Goal: Information Seeking & Learning: Find specific page/section

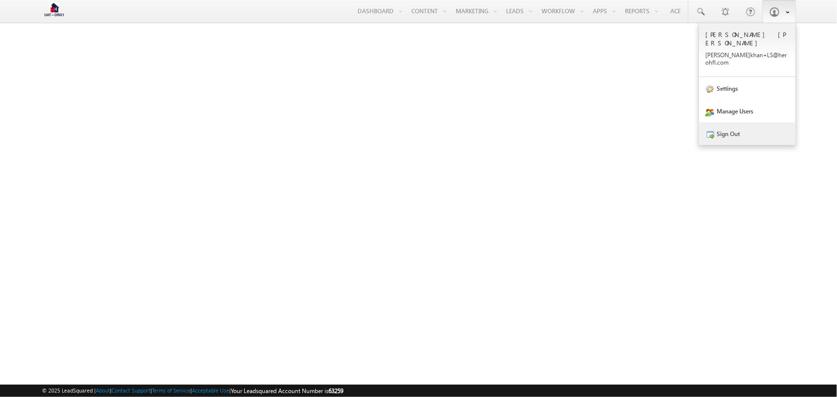
click at [743, 122] on link "Sign Out" at bounding box center [747, 133] width 97 height 23
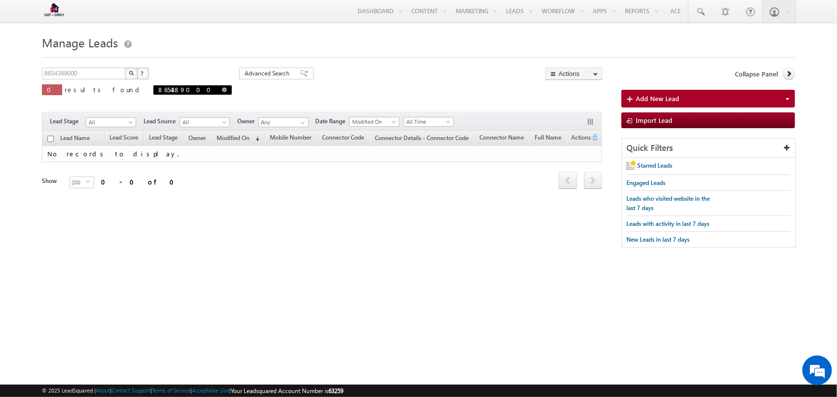
click at [222, 89] on span at bounding box center [224, 89] width 5 height 5
type input "Search Leads"
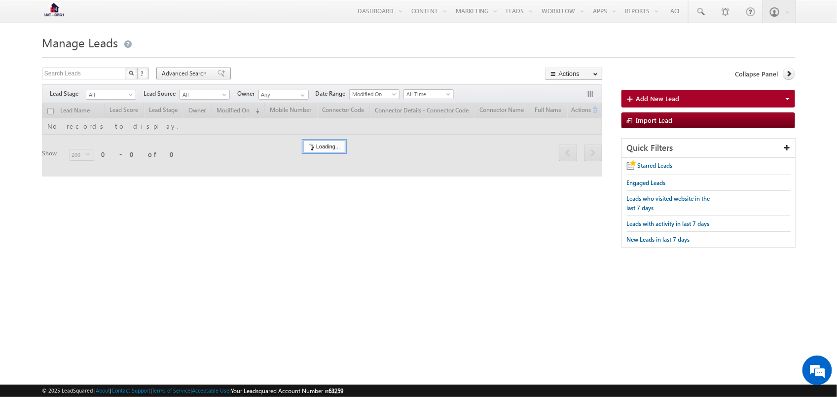
click at [190, 79] on div "Advanced Search" at bounding box center [193, 74] width 74 height 12
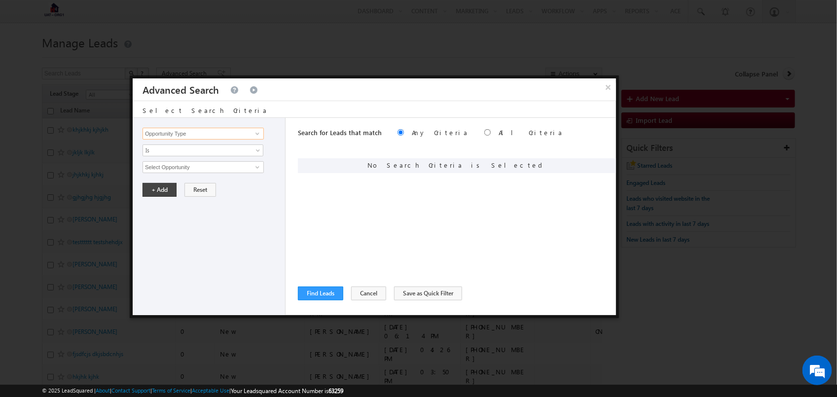
click at [222, 135] on input "Opportunity Type" at bounding box center [203, 134] width 121 height 12
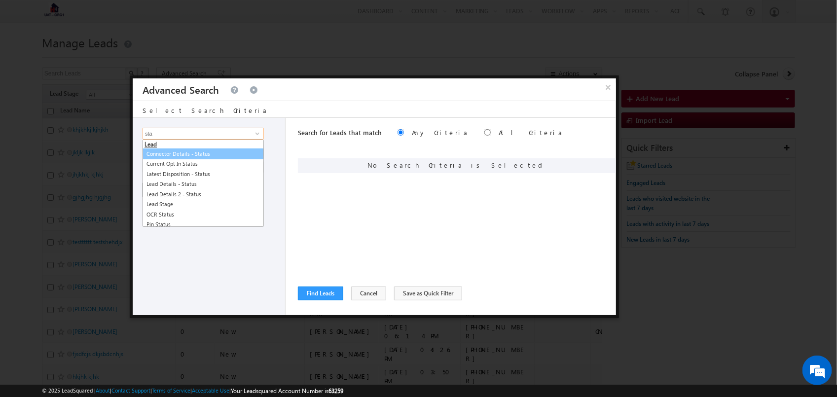
click at [209, 156] on link "Connector Details - Status" at bounding box center [203, 153] width 121 height 11
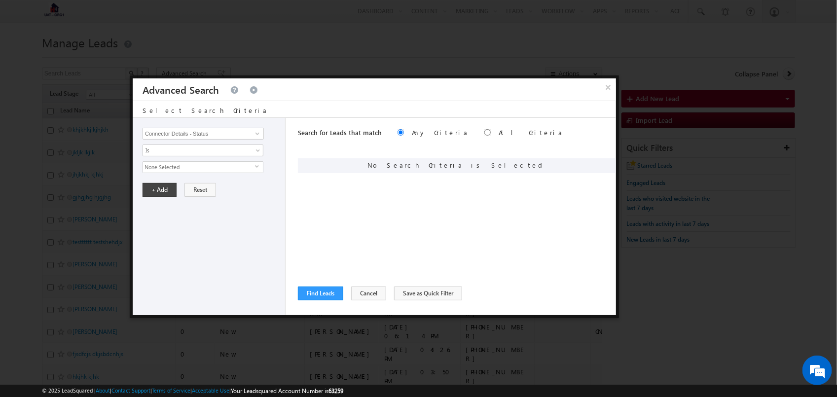
click at [201, 166] on span "None Selected" at bounding box center [199, 167] width 112 height 11
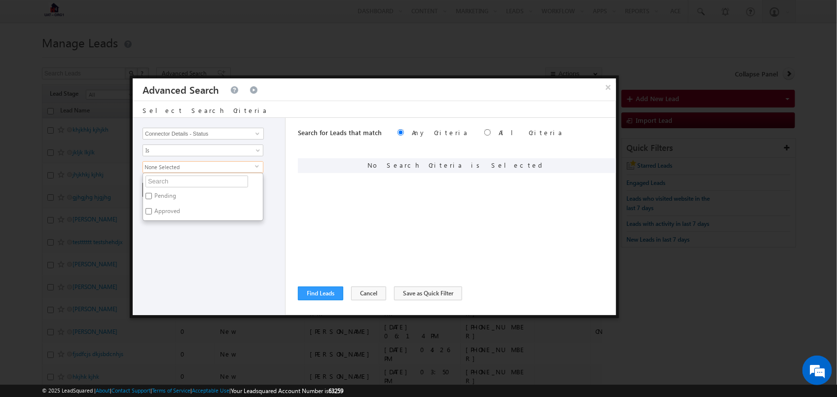
click at [201, 166] on span "None Selected" at bounding box center [199, 167] width 112 height 11
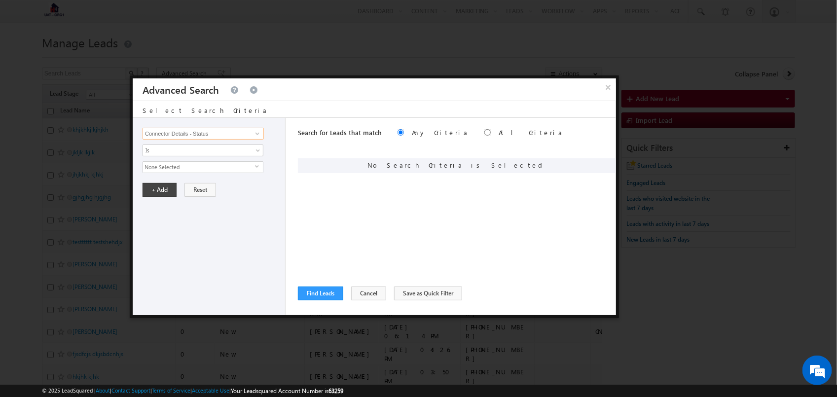
click at [227, 134] on input "Connector Details - Status" at bounding box center [203, 134] width 121 height 12
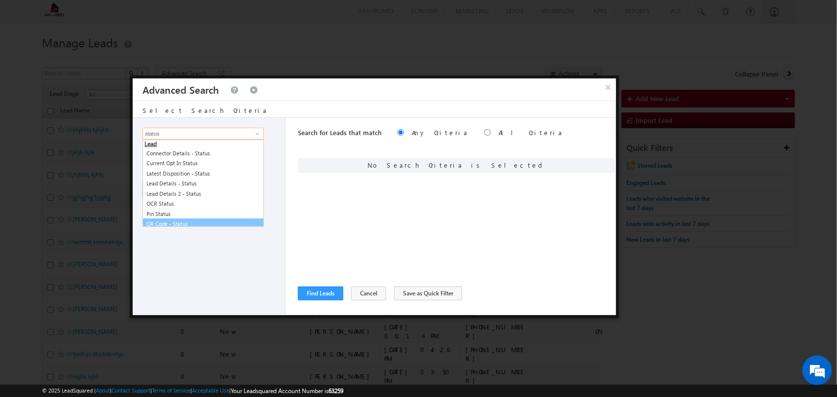
scroll to position [4, 0]
type input "status"
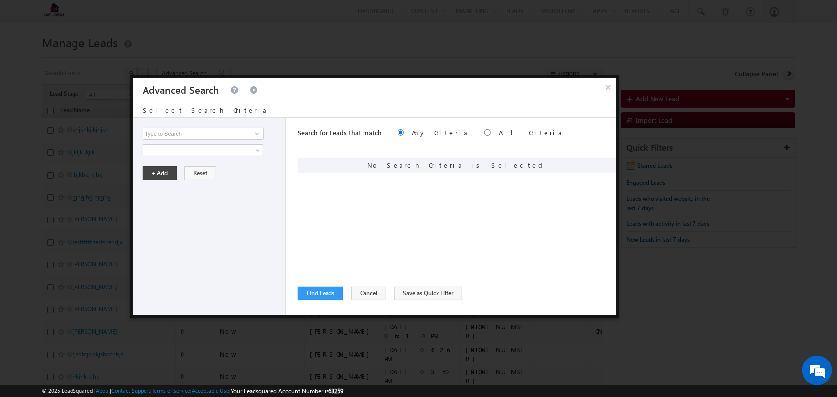
click at [187, 255] on div "Opportunity Type Lead Activity Task Sales Group Prospect Id Address 1 Address 2…" at bounding box center [209, 216] width 153 height 197
click at [363, 293] on button "Cancel" at bounding box center [368, 294] width 35 height 14
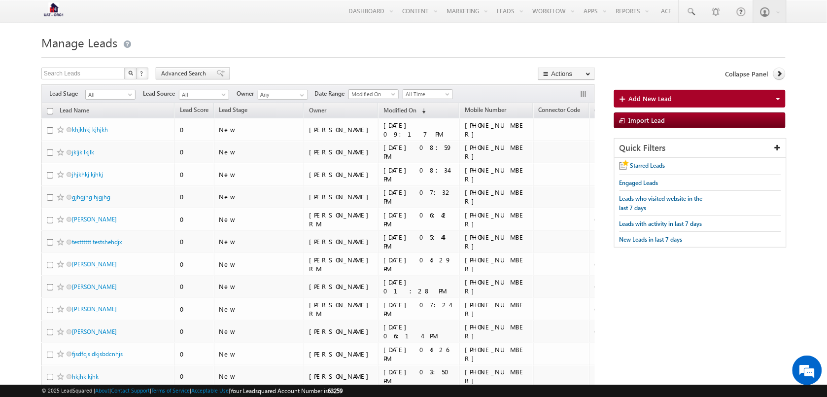
click at [163, 72] on span "Advanced Search" at bounding box center [185, 73] width 48 height 9
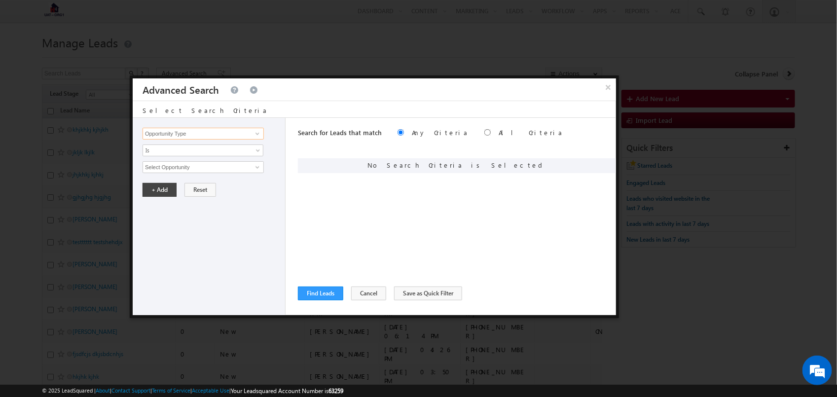
click at [206, 130] on input "Opportunity Type" at bounding box center [203, 134] width 121 height 12
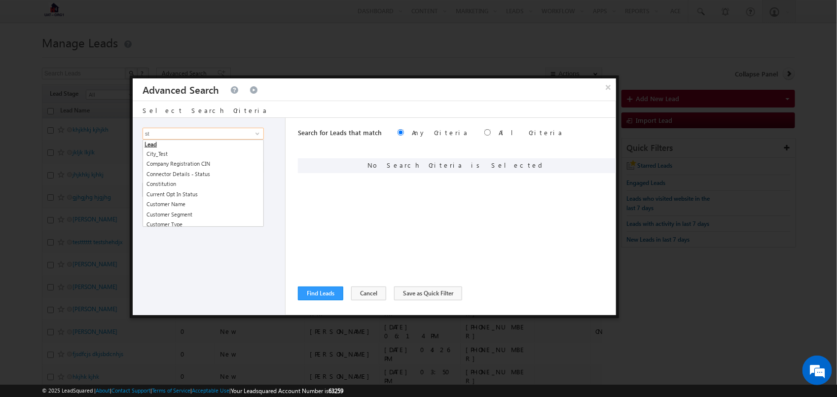
type input "s"
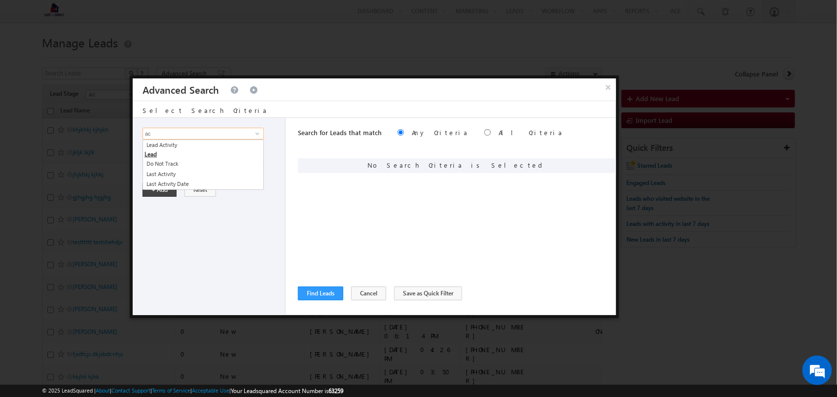
type input "a"
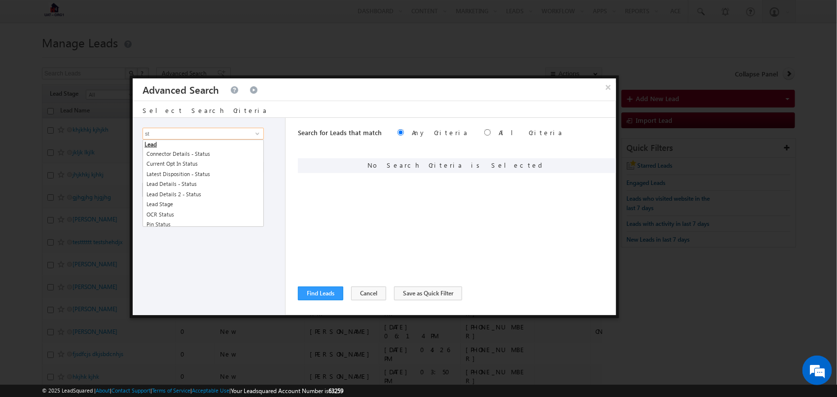
type input "s"
click at [152, 132] on input "details" at bounding box center [203, 134] width 121 height 12
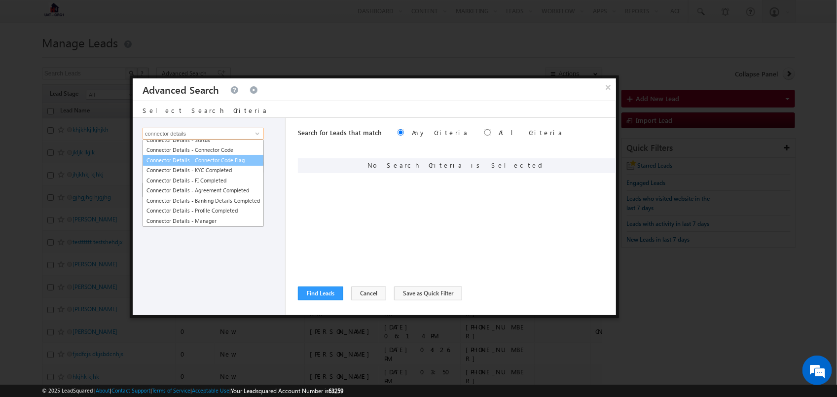
scroll to position [0, 0]
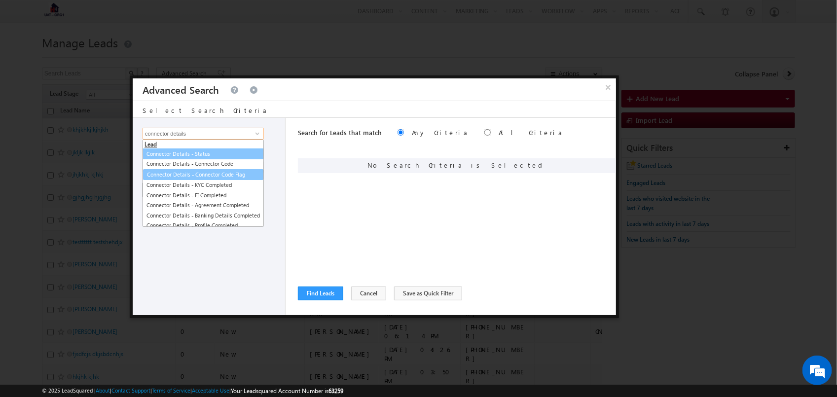
click at [237, 151] on link "Connector Details - Status" at bounding box center [203, 153] width 121 height 11
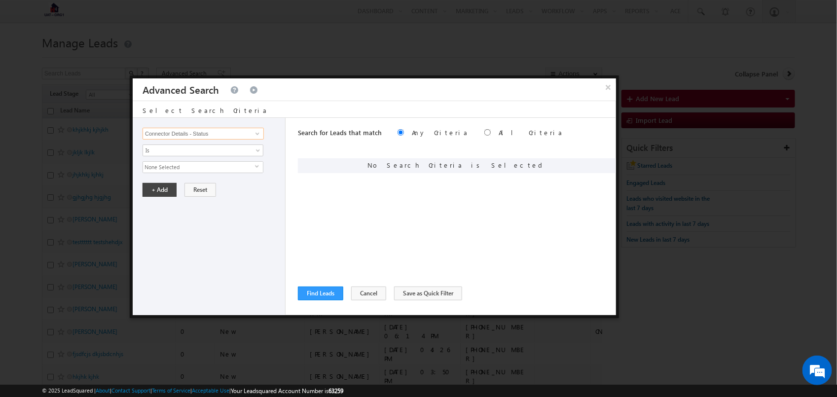
type input "Connector Details - Status"
click at [228, 167] on span "None Selected" at bounding box center [199, 167] width 112 height 11
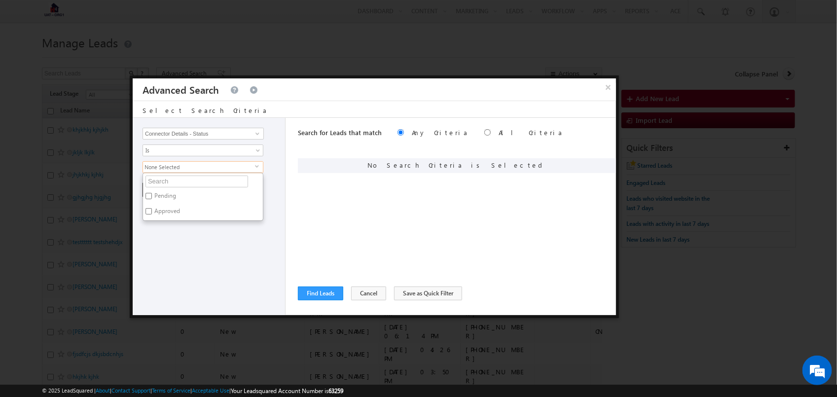
click at [240, 246] on div "Opportunity Type Lead Activity Task Sales Group Prospect Id Address 1 Address 2…" at bounding box center [209, 216] width 153 height 197
